Goal: Task Accomplishment & Management: Use online tool/utility

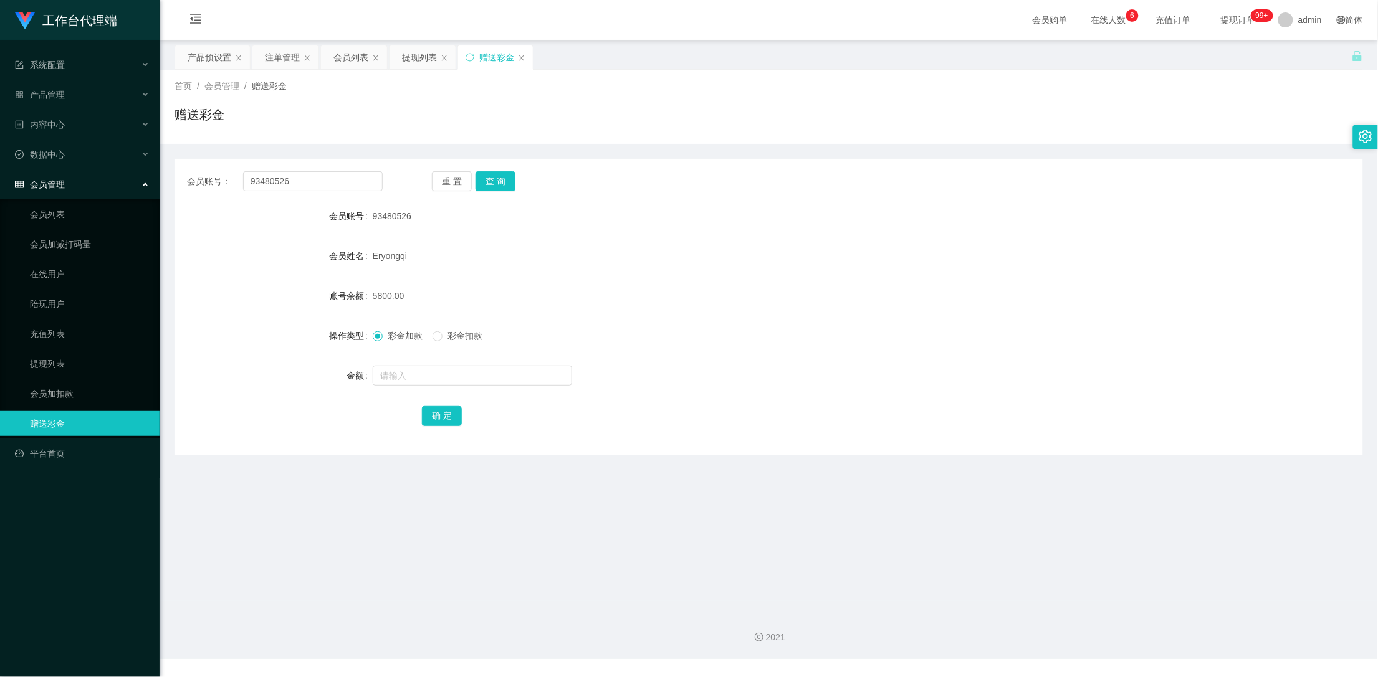
click at [221, 179] on div "会员账号： 93480526" at bounding box center [285, 181] width 196 height 20
drag, startPoint x: 316, startPoint y: 182, endPoint x: 241, endPoint y: 183, distance: 74.8
click at [241, 183] on div "会员账号： 93480526" at bounding box center [285, 181] width 196 height 20
drag, startPoint x: 308, startPoint y: 185, endPoint x: 239, endPoint y: 184, distance: 69.2
click at [239, 184] on div "会员账号： 93480526" at bounding box center [285, 181] width 196 height 20
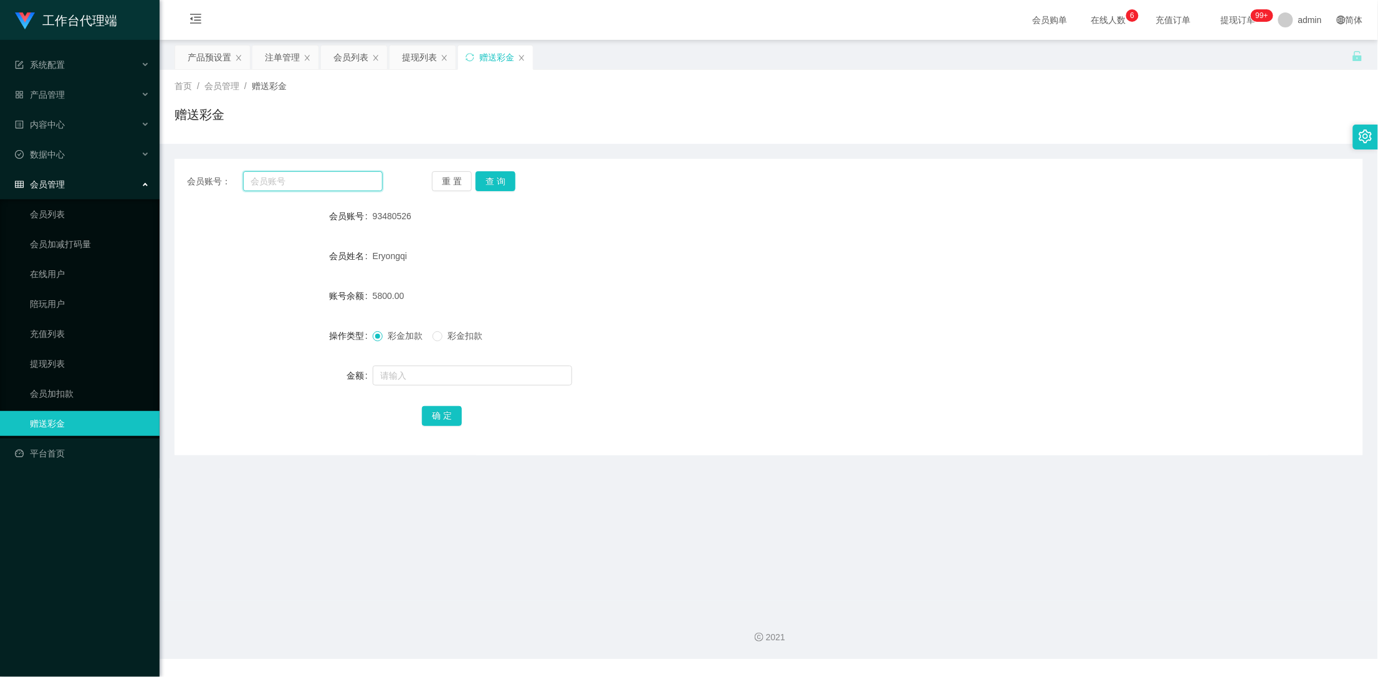
paste input "Xiao1999"
type input "Xiao1999"
click at [496, 176] on button "查 询" at bounding box center [495, 181] width 40 height 20
drag, startPoint x: 318, startPoint y: 184, endPoint x: 214, endPoint y: 184, distance: 104.1
click at [214, 184] on div "会员账号： Xiao1999" at bounding box center [285, 181] width 196 height 20
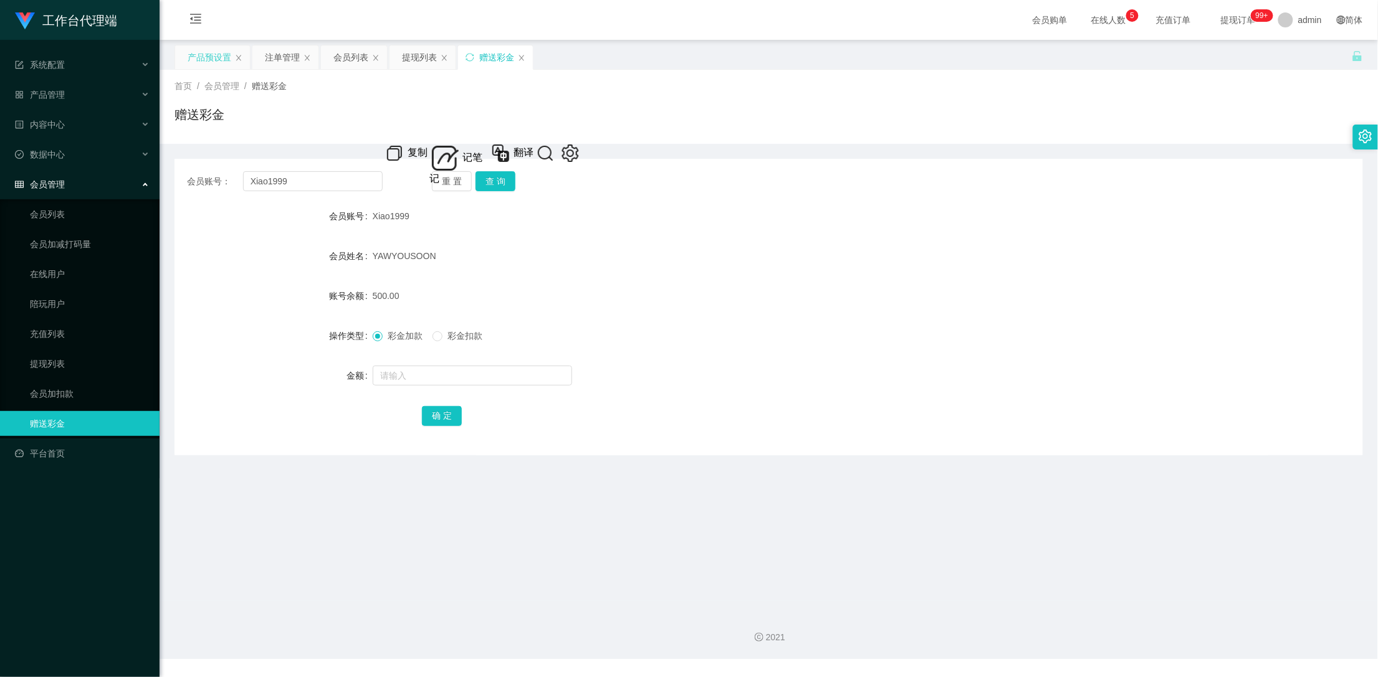
click at [213, 52] on div "产品预设置" at bounding box center [210, 57] width 44 height 24
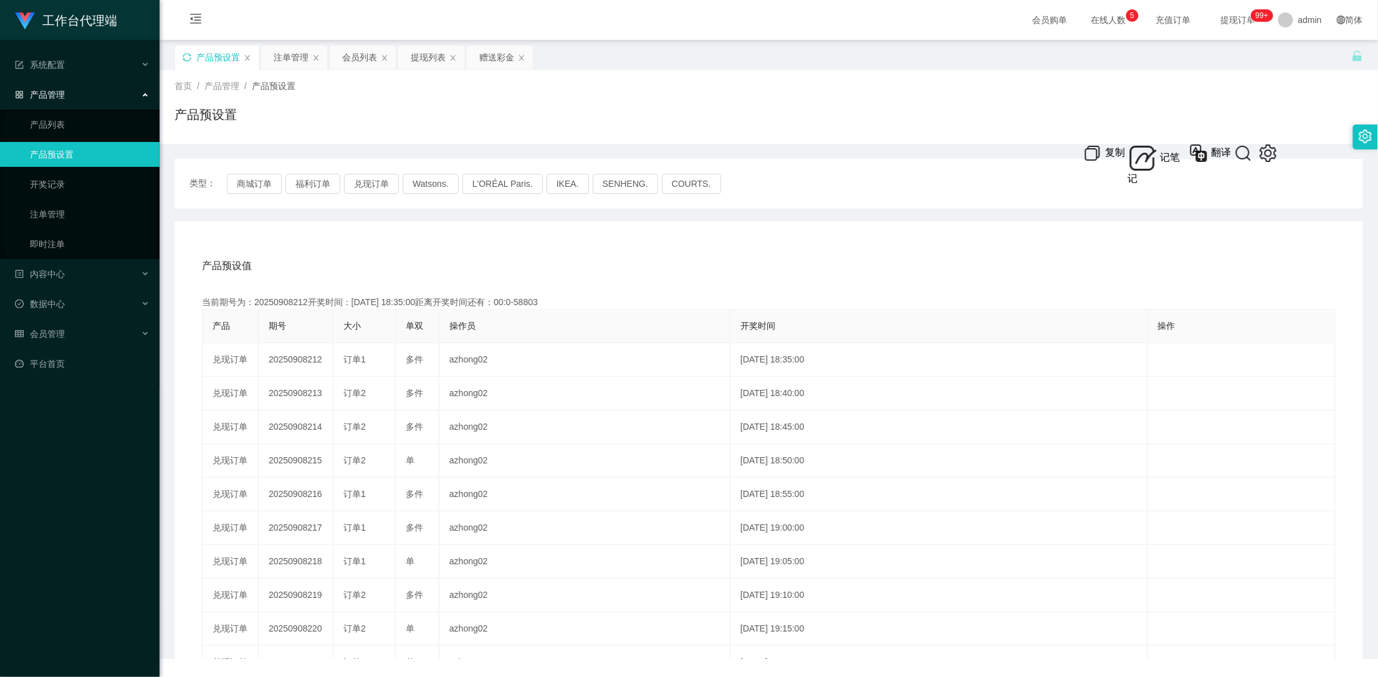
click at [186, 57] on icon "图标: sync" at bounding box center [187, 57] width 9 height 9
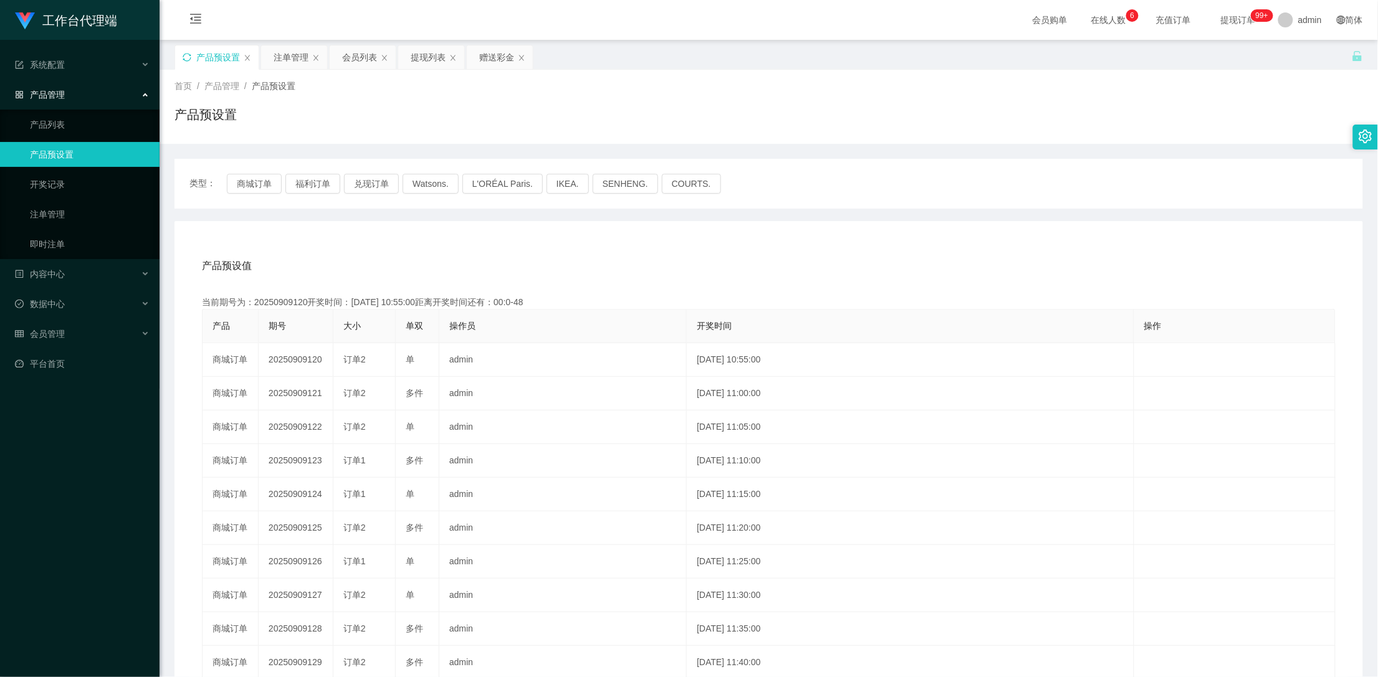
click at [192, 57] on div "产品预设置" at bounding box center [217, 57] width 84 height 24
click at [189, 57] on icon "图标: sync" at bounding box center [187, 57] width 9 height 9
click at [189, 60] on icon "图标: sync" at bounding box center [187, 57] width 8 height 8
click at [359, 63] on div "会员列表" at bounding box center [359, 57] width 35 height 24
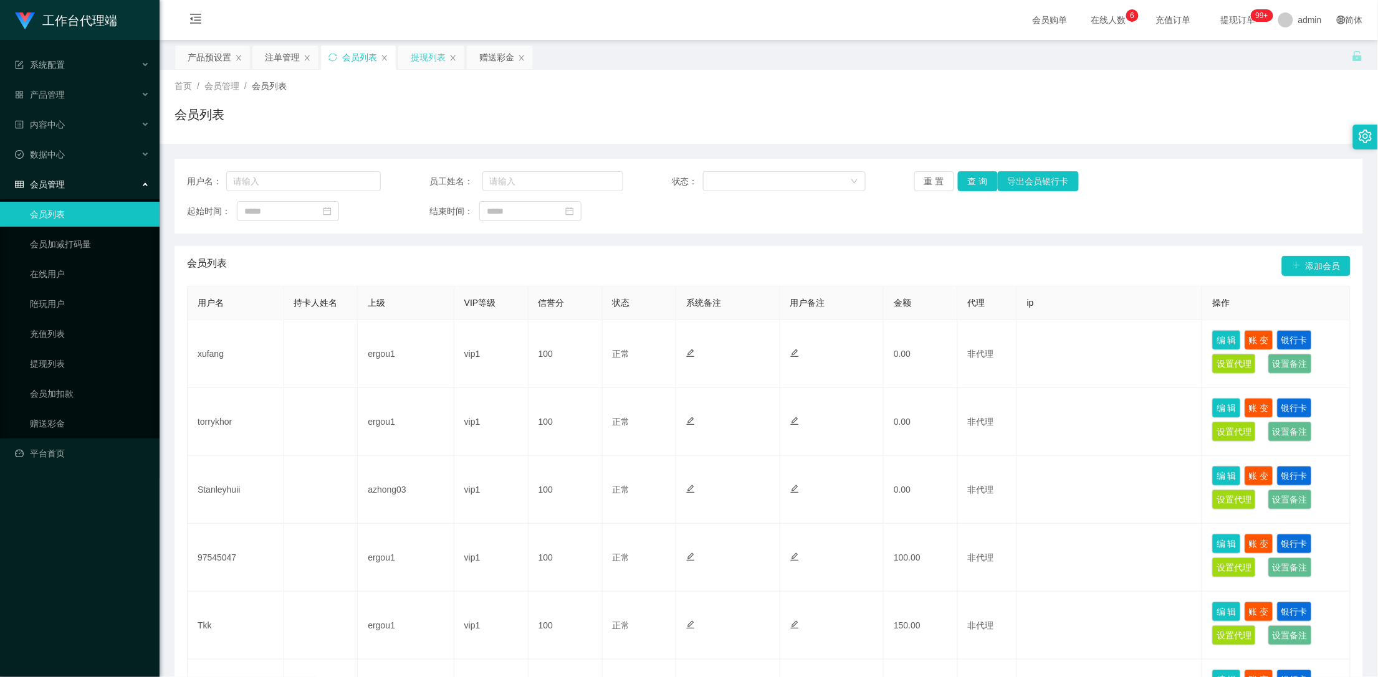
click at [431, 49] on div "提现列表" at bounding box center [428, 57] width 35 height 24
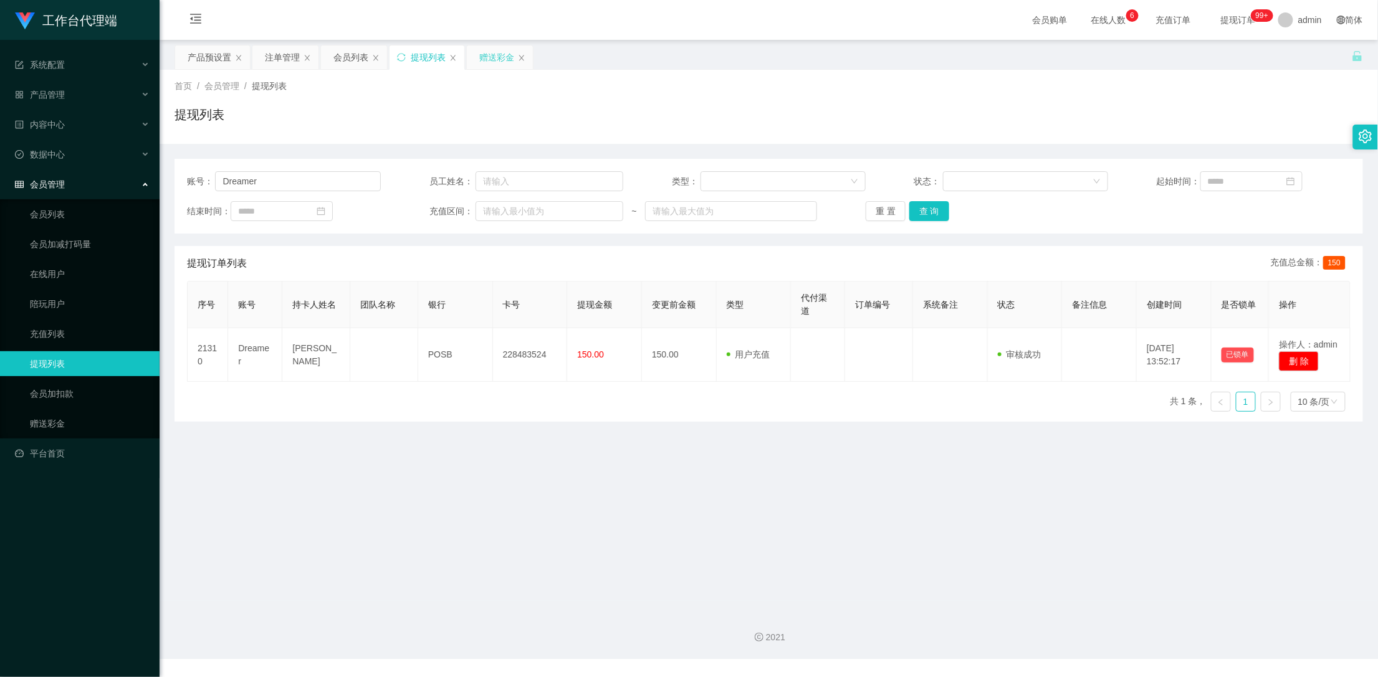
click at [480, 51] on div "赠送彩金" at bounding box center [496, 57] width 35 height 24
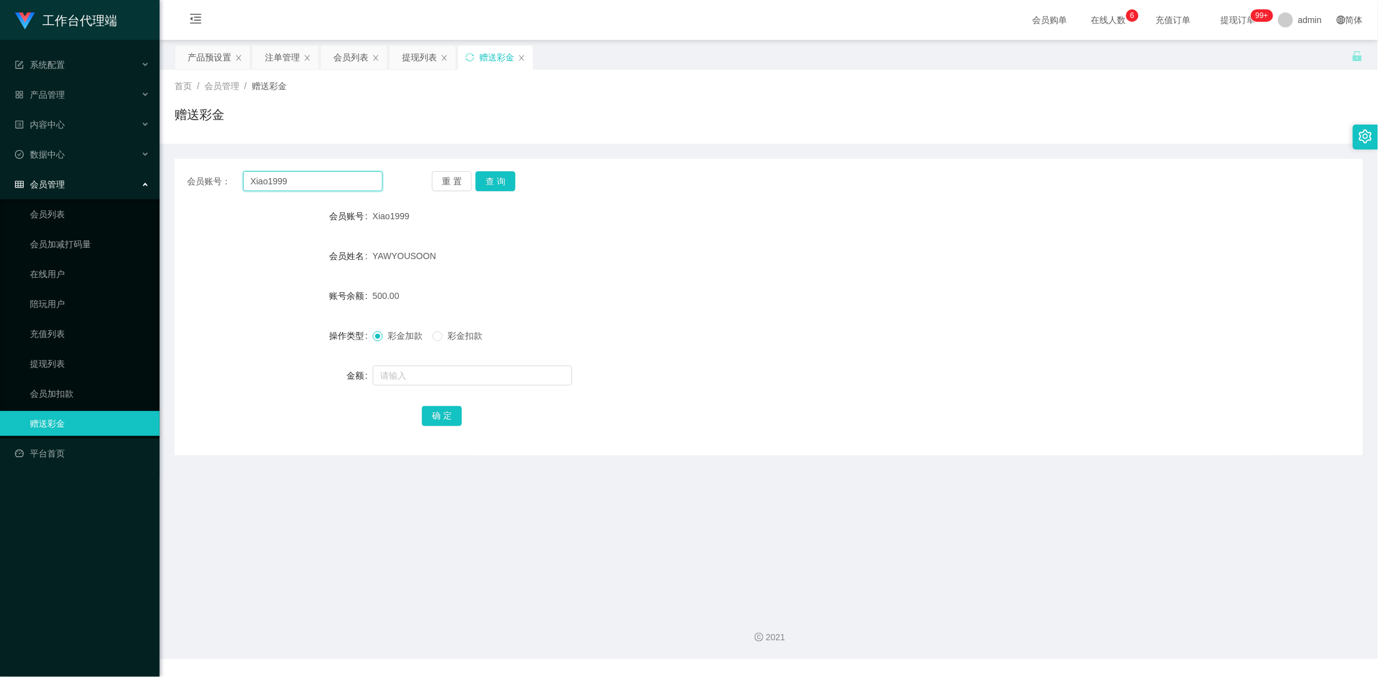
drag, startPoint x: 308, startPoint y: 182, endPoint x: 188, endPoint y: 176, distance: 120.4
click at [188, 176] on div "会员账号： Xiao1999" at bounding box center [285, 181] width 196 height 20
click at [279, 63] on div "注单管理" at bounding box center [282, 57] width 35 height 24
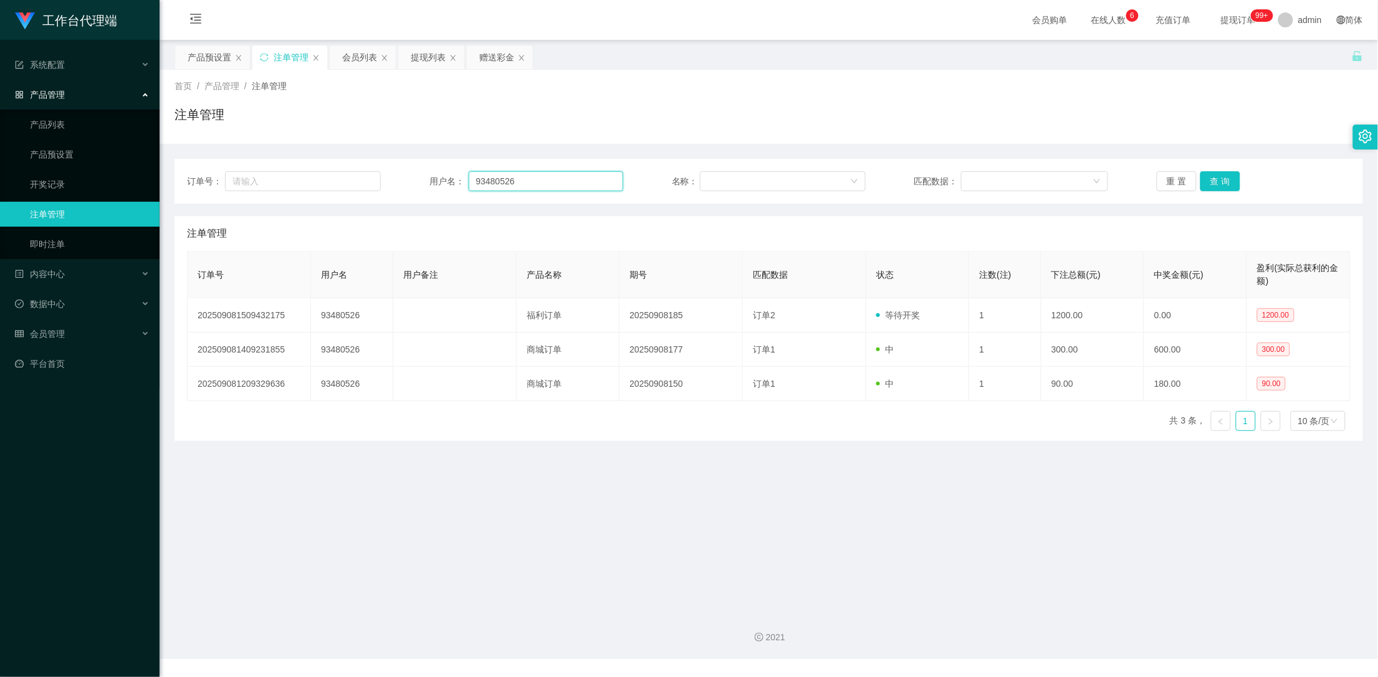
drag, startPoint x: 518, startPoint y: 179, endPoint x: 431, endPoint y: 174, distance: 86.8
click at [431, 174] on div "用户名： 93480526" at bounding box center [526, 181] width 194 height 20
paste input "Xiao1999"
type input "Xiao1999"
click at [1215, 179] on button "查 询" at bounding box center [1220, 181] width 40 height 20
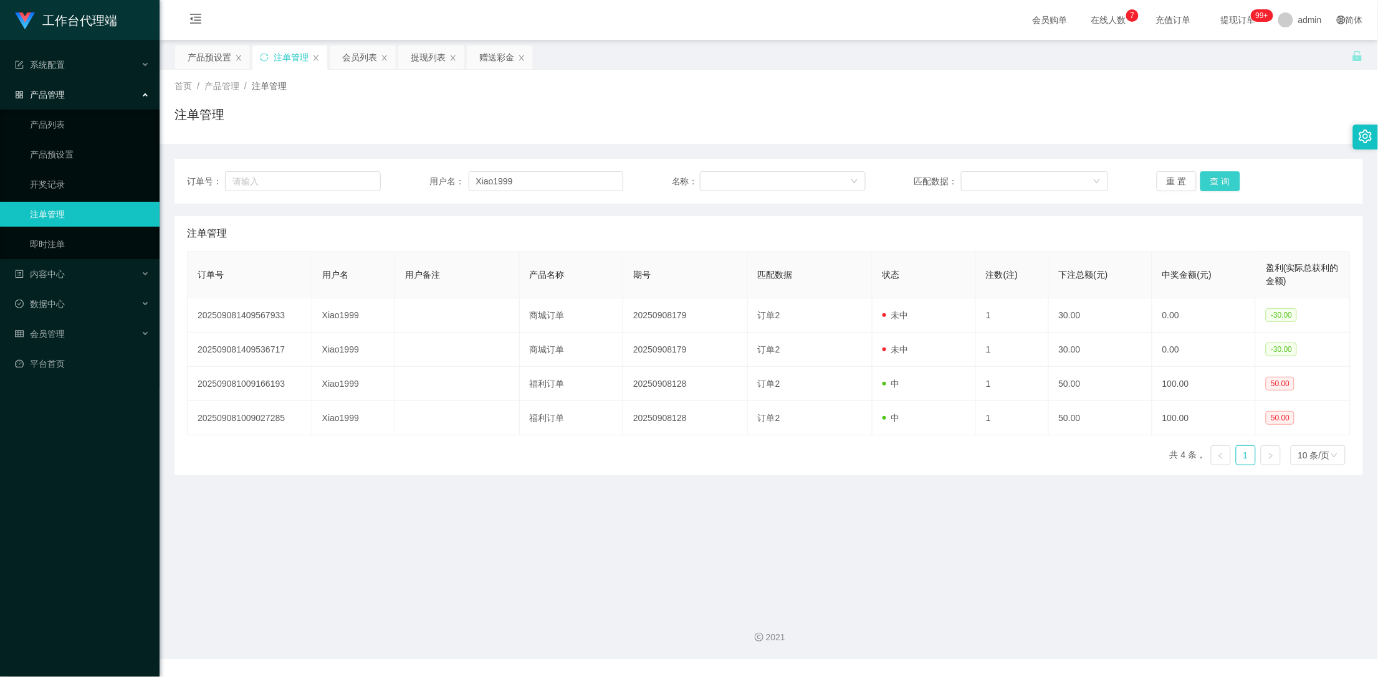
click at [1216, 184] on button "查 询" at bounding box center [1220, 181] width 40 height 20
click at [1200, 179] on button "查 询" at bounding box center [1220, 181] width 40 height 20
click at [1211, 182] on button "查 询" at bounding box center [1220, 181] width 40 height 20
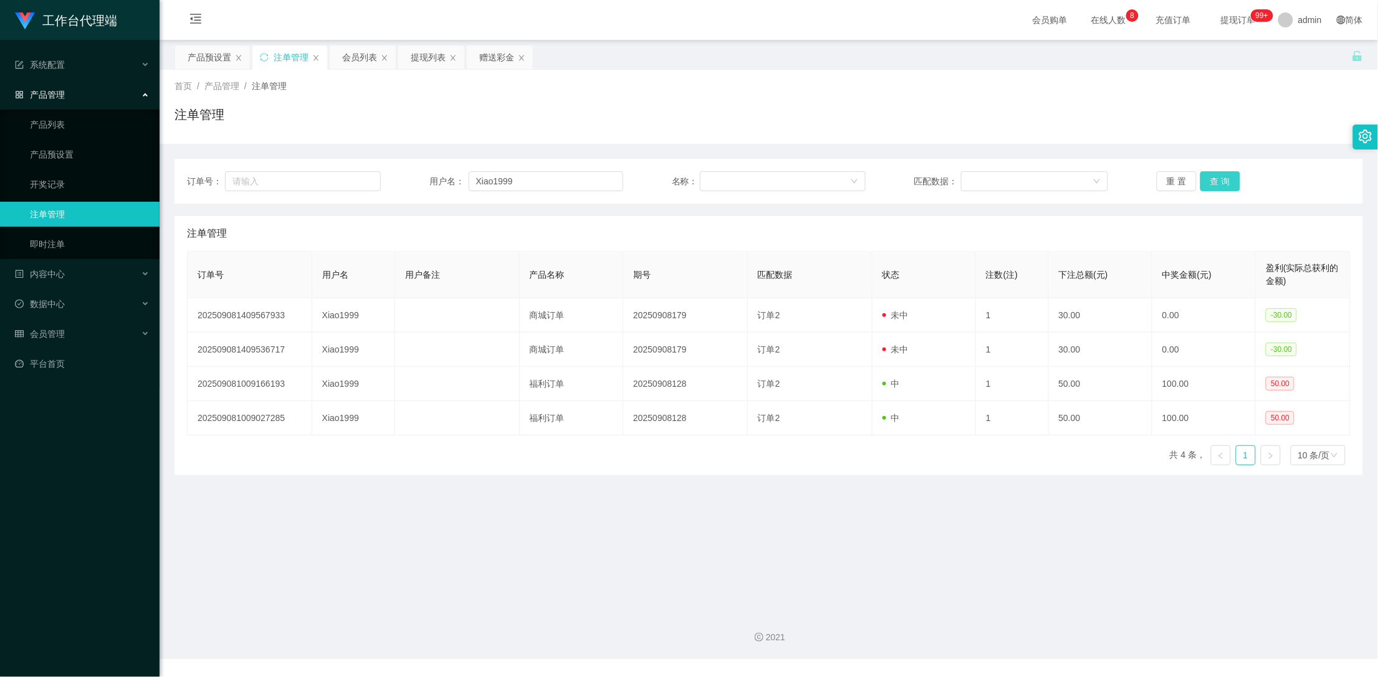
click at [1221, 177] on button "查 询" at bounding box center [1220, 181] width 40 height 20
click at [492, 63] on div "赠送彩金" at bounding box center [496, 57] width 35 height 24
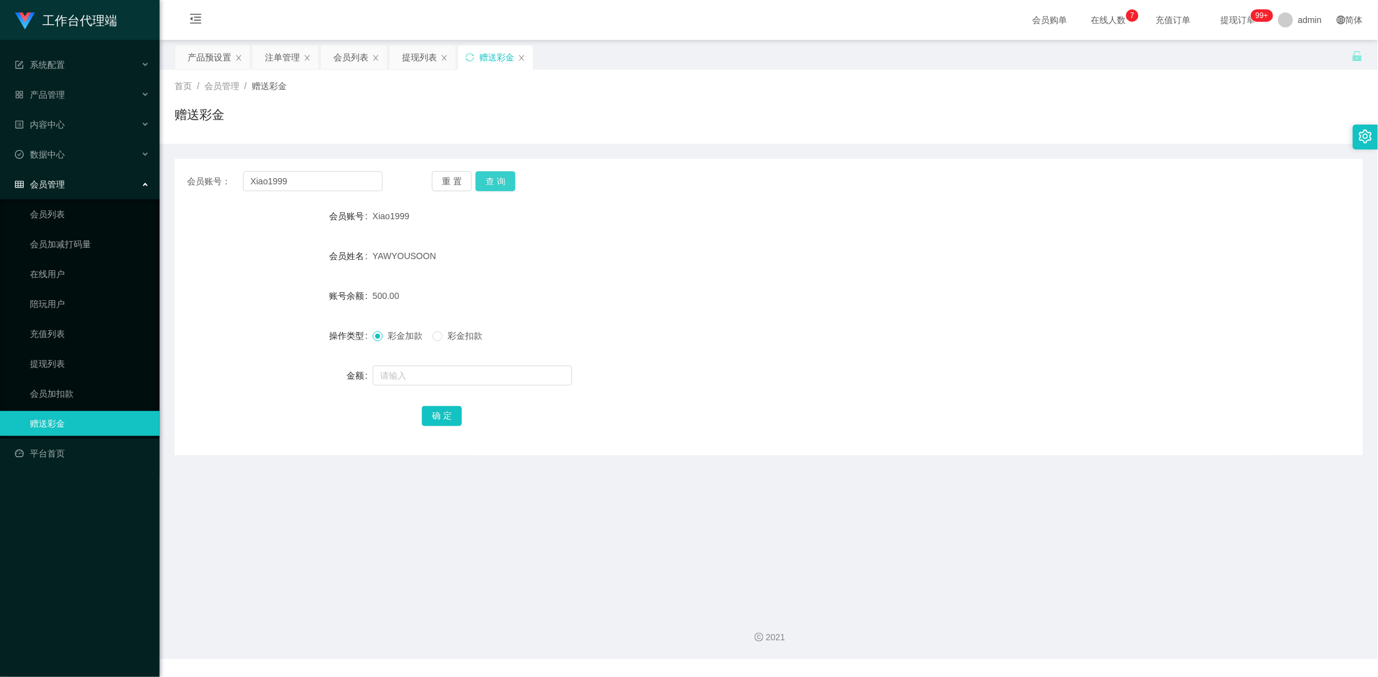
click at [495, 179] on button "查 询" at bounding box center [495, 181] width 40 height 20
click at [200, 57] on div "产品预设置" at bounding box center [210, 57] width 44 height 24
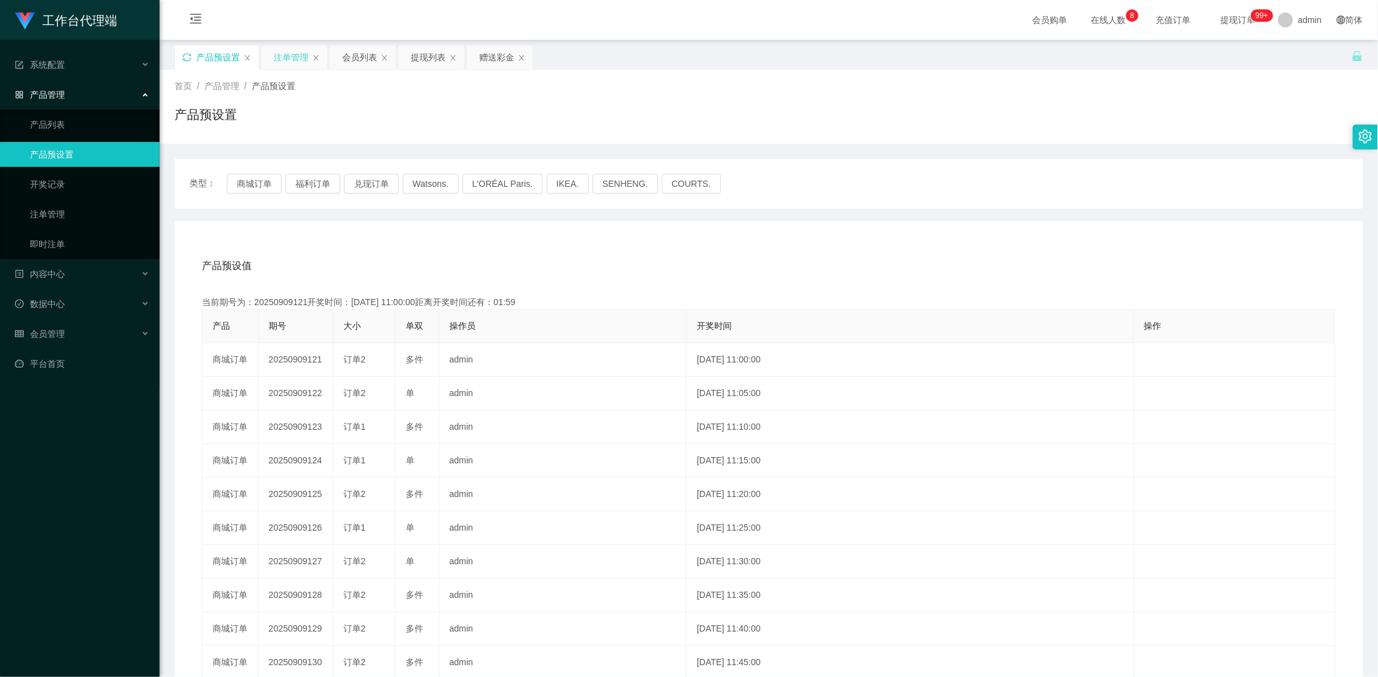
click at [295, 59] on div "注单管理" at bounding box center [291, 57] width 35 height 24
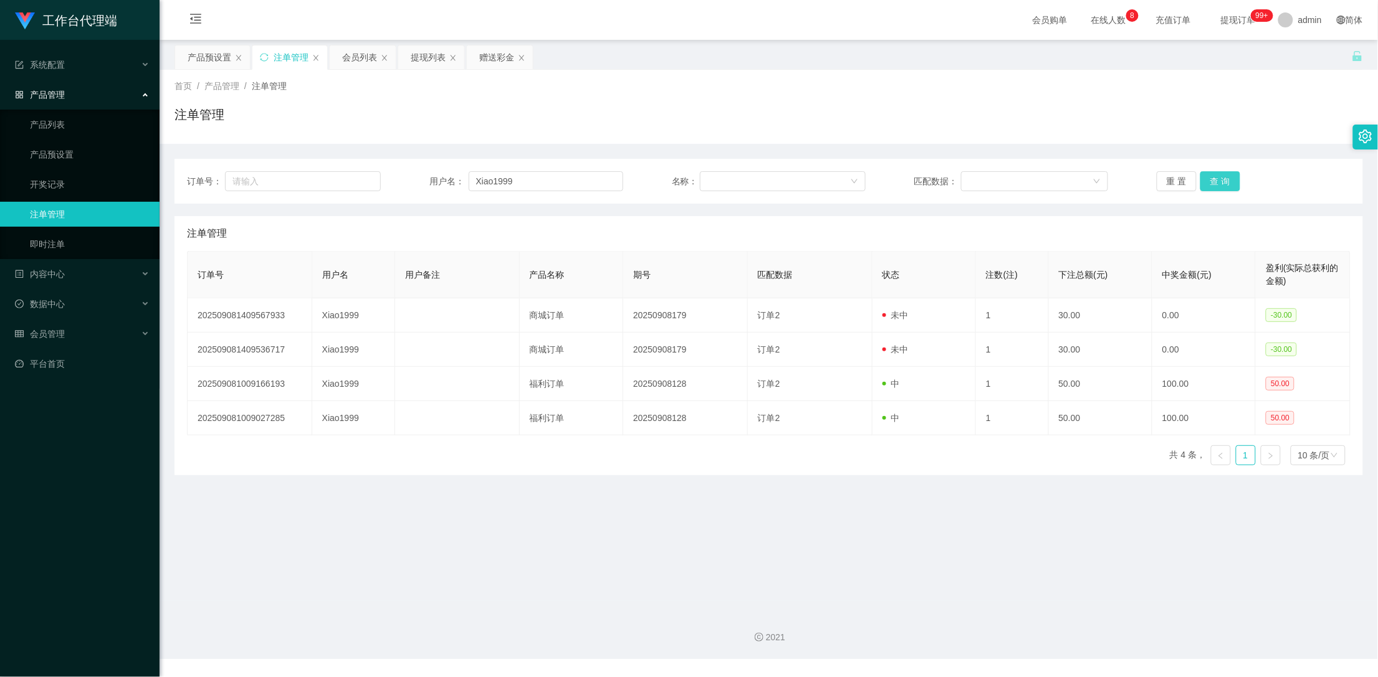
click at [1208, 176] on button "查 询" at bounding box center [1220, 181] width 40 height 20
click at [1210, 179] on button "查 询" at bounding box center [1220, 181] width 40 height 20
click at [1210, 176] on button "查 询" at bounding box center [1220, 181] width 40 height 20
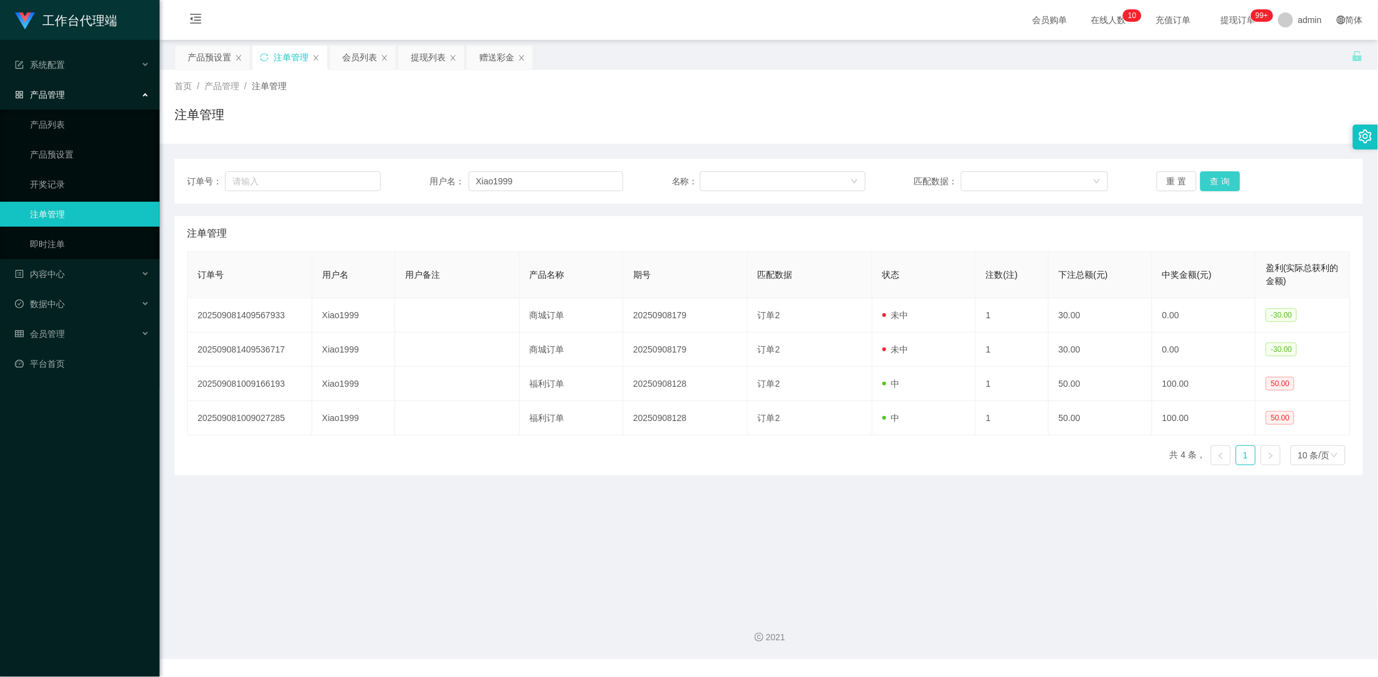
click at [1218, 179] on button "查 询" at bounding box center [1220, 181] width 40 height 20
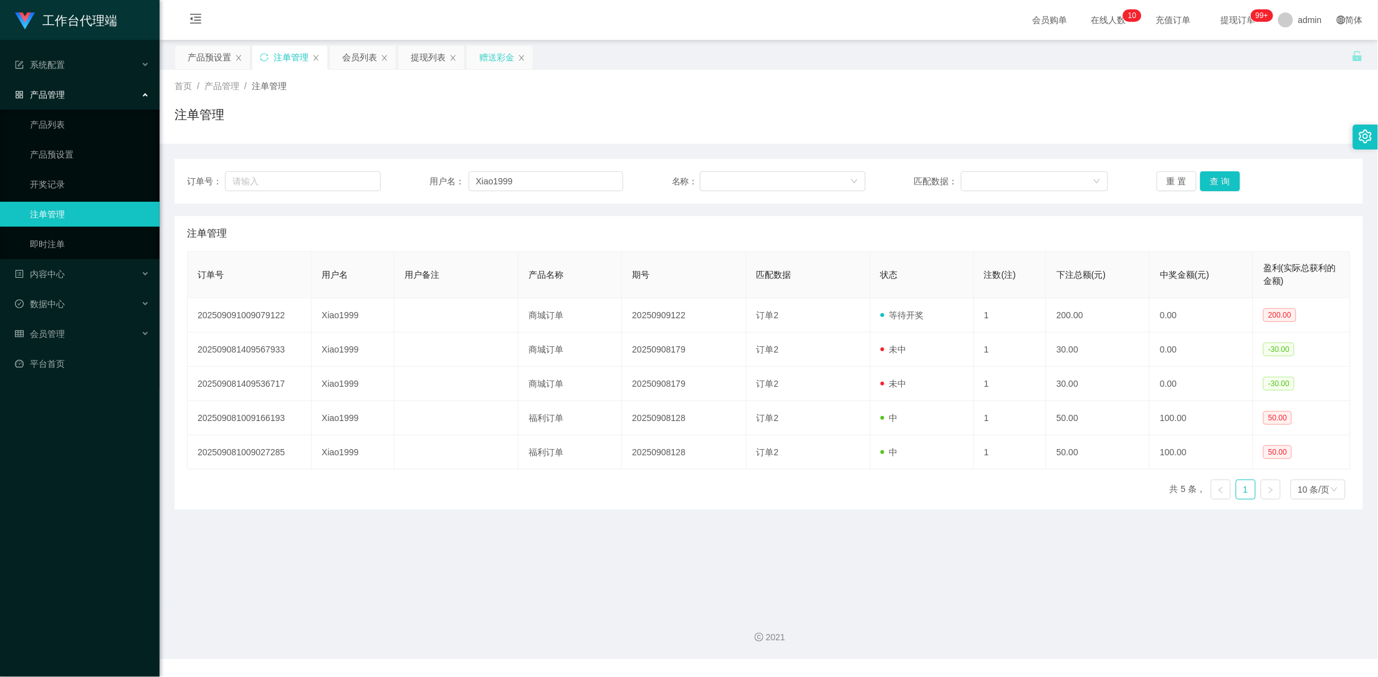
click at [496, 57] on div "赠送彩金" at bounding box center [496, 57] width 35 height 24
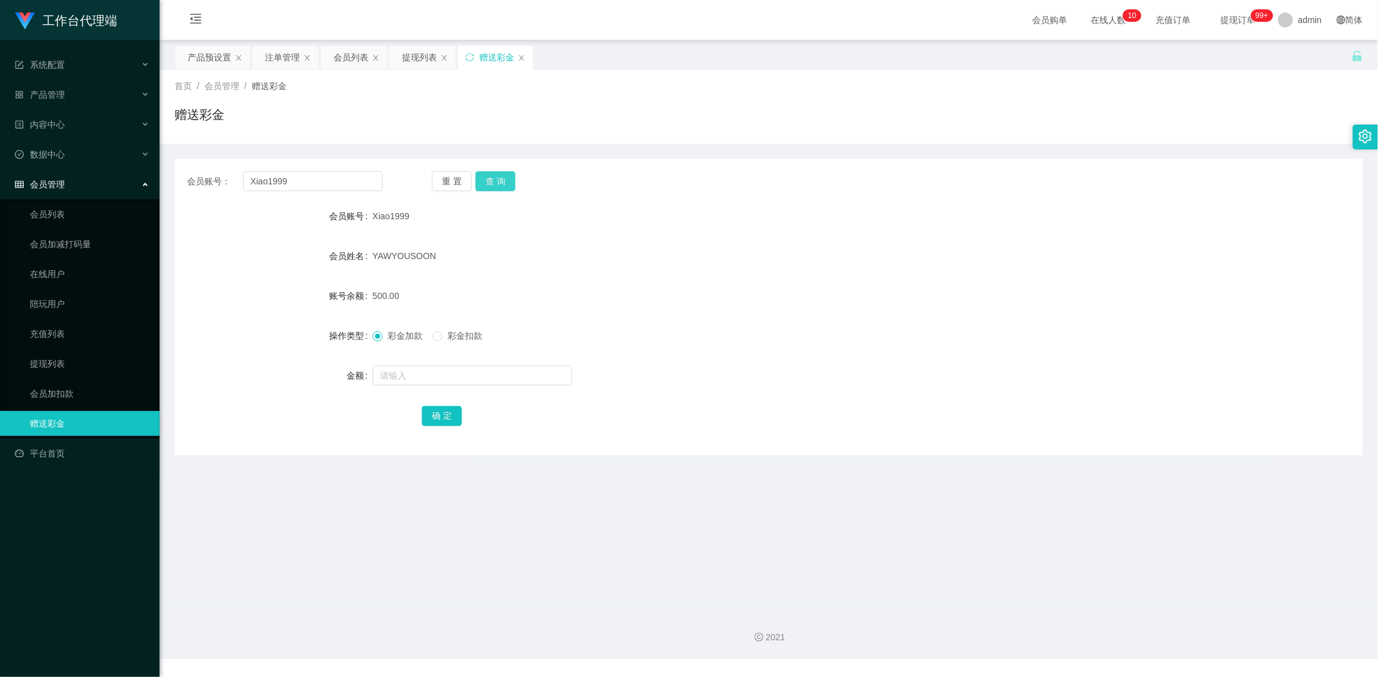
click at [503, 179] on button "查 询" at bounding box center [495, 181] width 40 height 20
click at [503, 179] on button "查 询" at bounding box center [502, 181] width 54 height 20
click at [503, 179] on button "查 询" at bounding box center [495, 181] width 40 height 20
click at [347, 59] on div "会员列表" at bounding box center [350, 57] width 35 height 24
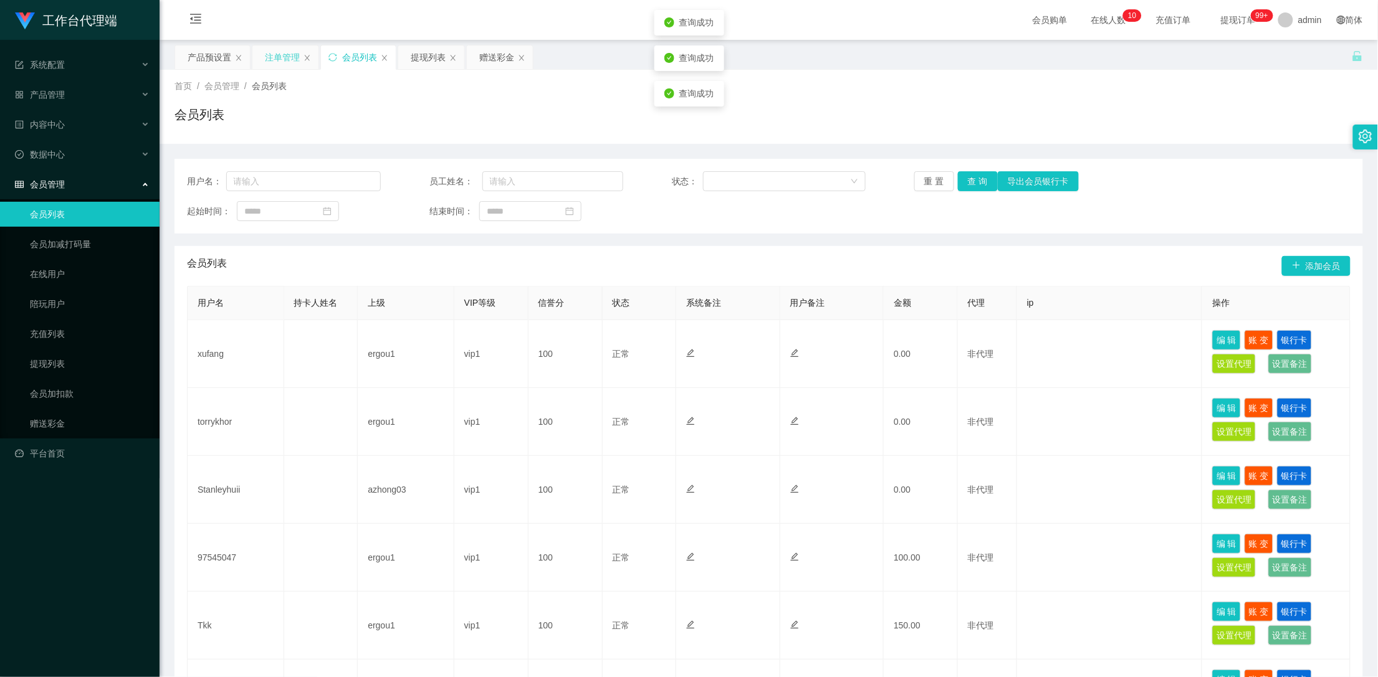
click at [275, 55] on div "注单管理" at bounding box center [282, 57] width 35 height 24
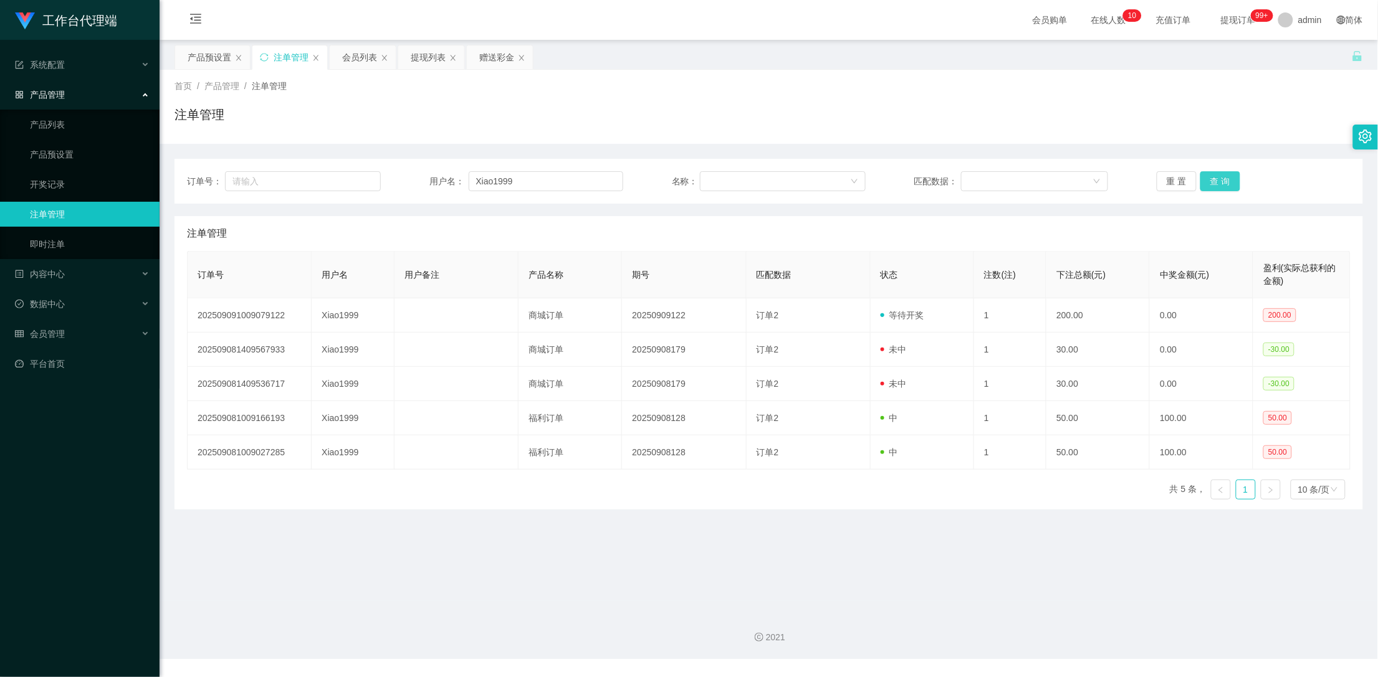
click at [1221, 182] on button "查 询" at bounding box center [1220, 181] width 40 height 20
click at [1221, 182] on button "查 询" at bounding box center [1227, 181] width 54 height 20
click at [1221, 182] on div "重 置 查 询" at bounding box center [1254, 181] width 194 height 20
click at [1221, 182] on button "查 询" at bounding box center [1220, 181] width 40 height 20
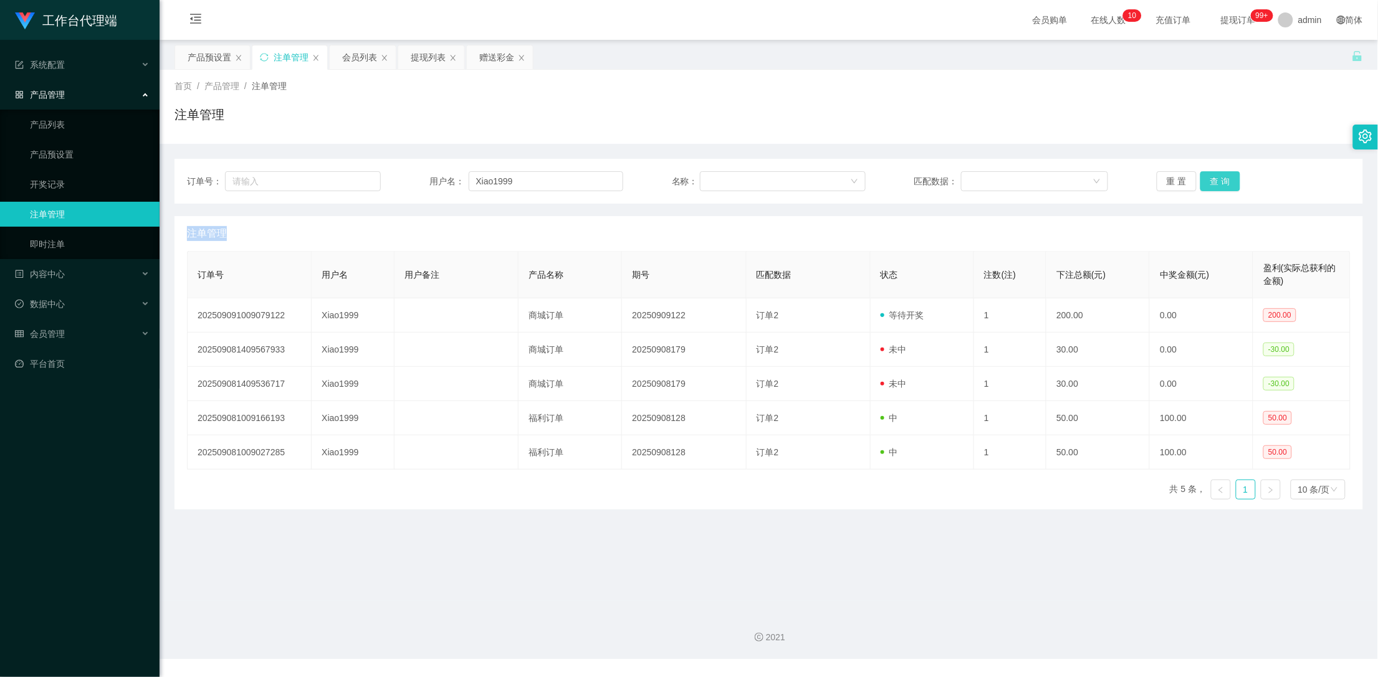
click at [1221, 182] on div "重 置 查 询" at bounding box center [1254, 181] width 194 height 20
click at [1221, 182] on button "查 询" at bounding box center [1220, 181] width 40 height 20
click at [431, 57] on div "提现列表" at bounding box center [428, 57] width 35 height 24
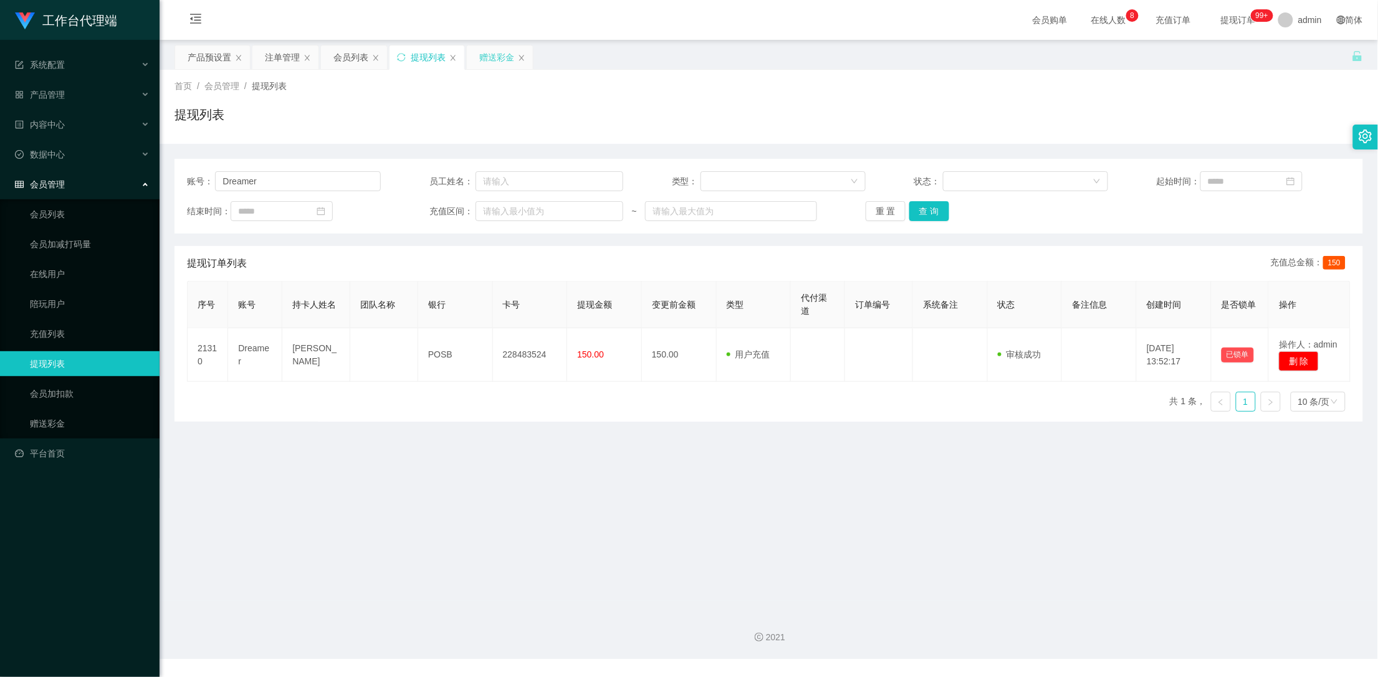
click at [485, 47] on div "赠送彩金" at bounding box center [496, 57] width 35 height 24
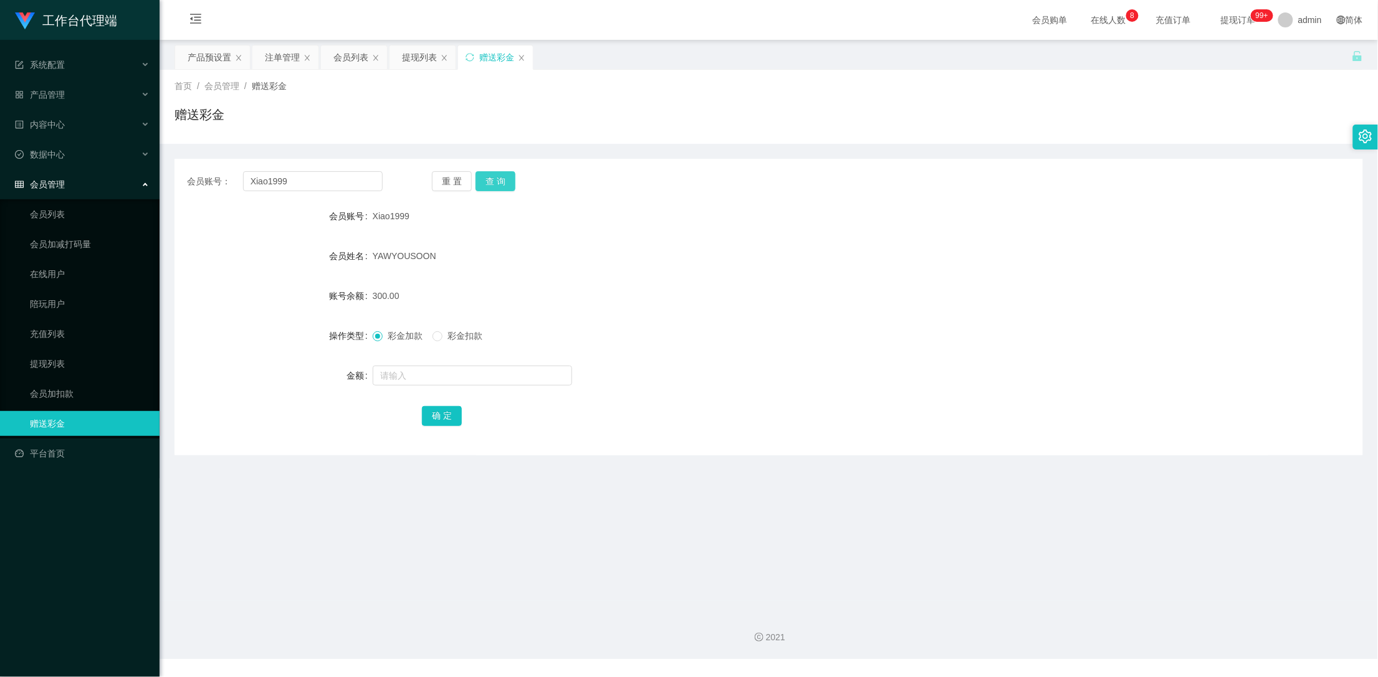
click at [497, 181] on button "查 询" at bounding box center [495, 181] width 40 height 20
